Goal: Transaction & Acquisition: Purchase product/service

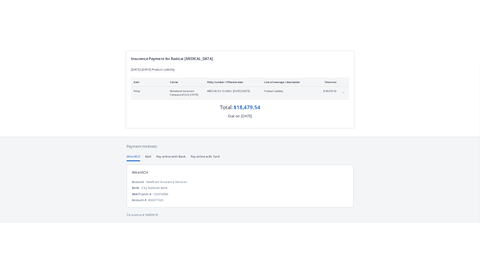
scroll to position [67, 0]
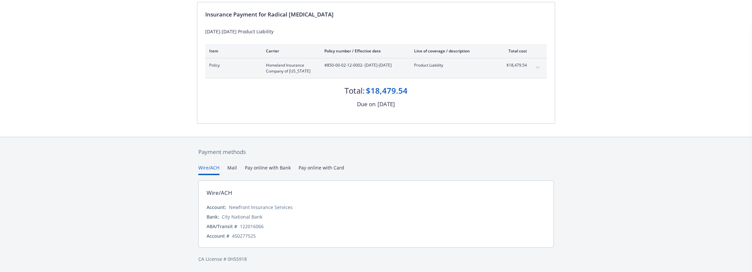
click at [564, 226] on div "Payment methods Wire/ACH Mail Pay online with Bank Pay online with Card Wire/AC…" at bounding box center [376, 205] width 752 height 137
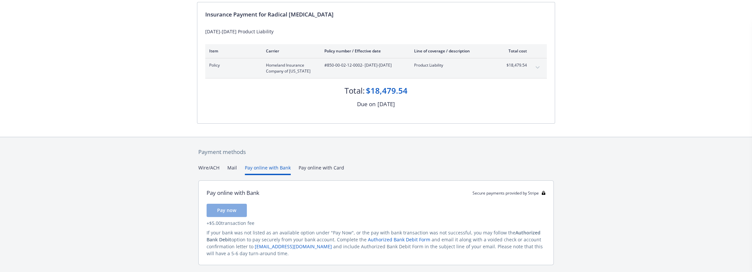
click at [268, 166] on button "Pay online with Bank" at bounding box center [268, 169] width 46 height 11
click at [209, 165] on button "Wire/ACH" at bounding box center [208, 169] width 21 height 11
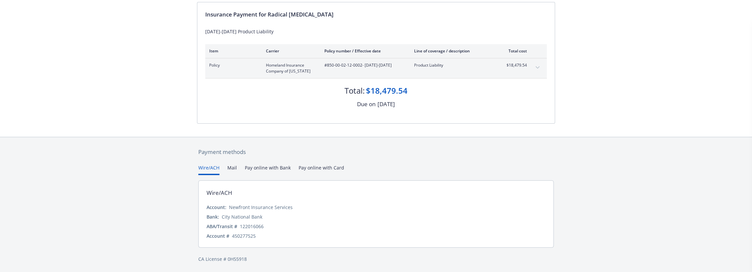
click at [628, 211] on div "Payment methods Wire/ACH Mail Pay online with Bank Pay online with Card Wire/AC…" at bounding box center [376, 205] width 752 height 137
